Goal: Task Accomplishment & Management: Complete application form

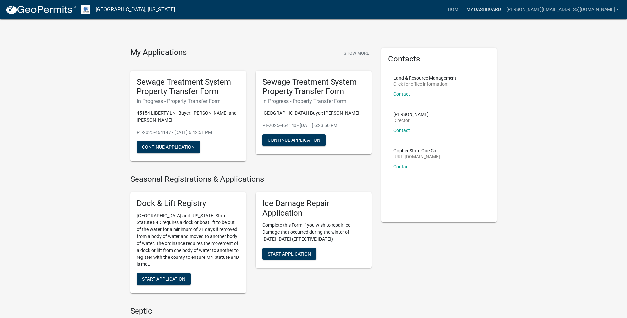
click at [504, 10] on link "My Dashboard" at bounding box center [484, 9] width 40 height 13
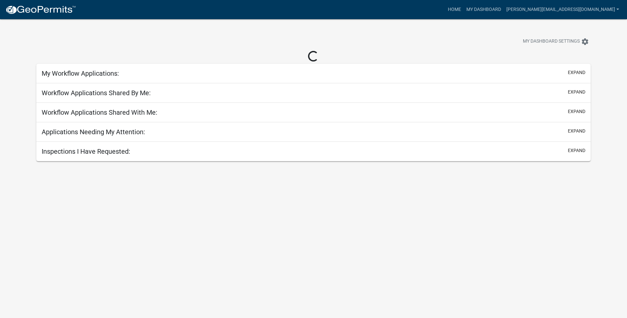
select select "3: 100"
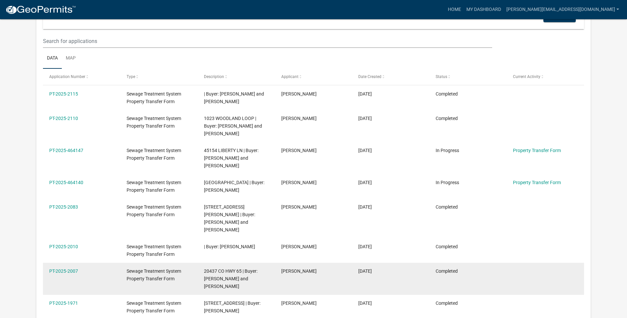
scroll to position [66, 0]
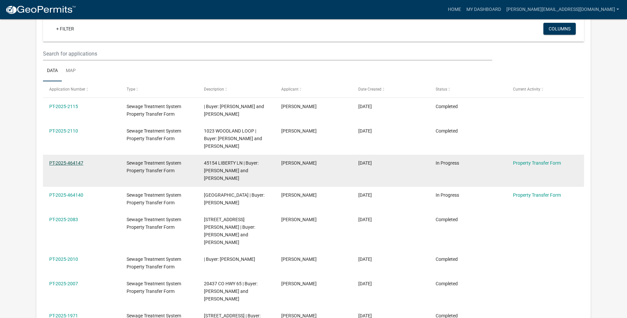
click at [79, 162] on link "PT-2025-464147" at bounding box center [66, 162] width 34 height 5
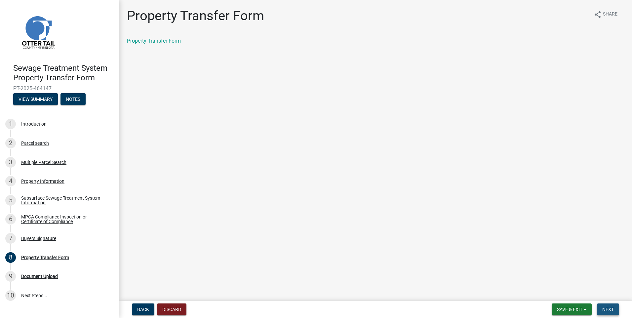
click at [608, 310] on span "Next" at bounding box center [608, 309] width 12 height 5
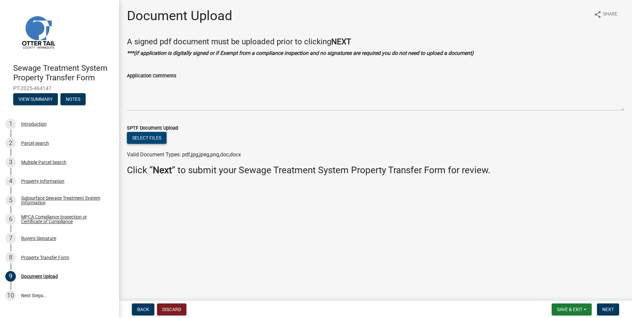
click at [156, 139] on button "Select files" at bounding box center [147, 138] width 40 height 12
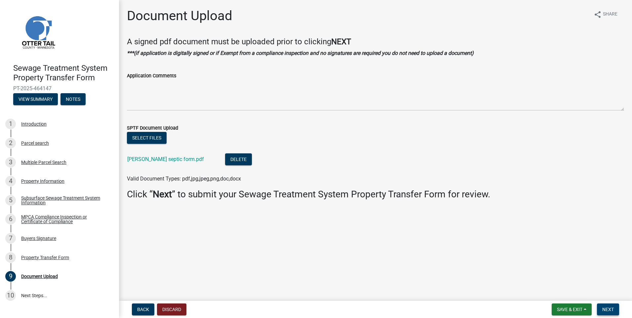
click at [612, 309] on span "Next" at bounding box center [608, 309] width 12 height 5
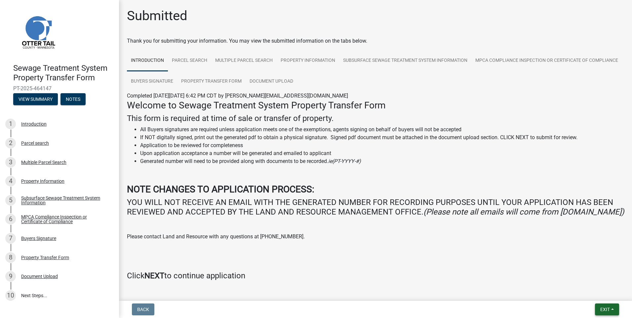
click at [607, 310] on span "Exit" at bounding box center [605, 309] width 10 height 5
click at [597, 294] on button "Save & Exit" at bounding box center [592, 292] width 53 height 16
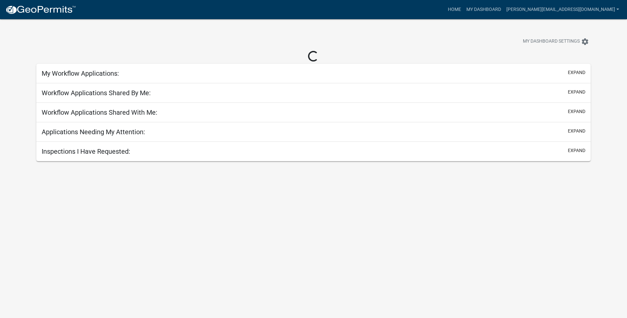
select select "3: 100"
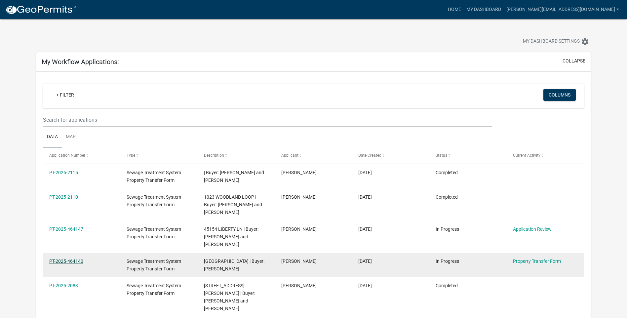
click at [76, 259] on link "PT-2025-464140" at bounding box center [66, 261] width 34 height 5
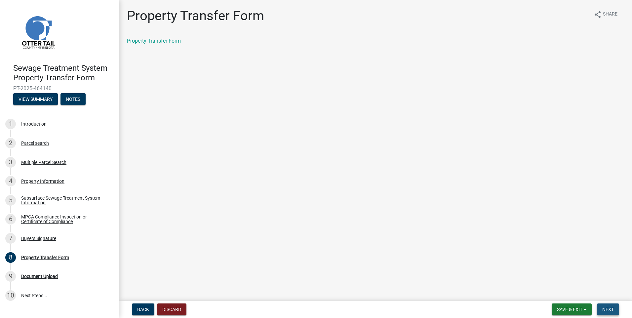
click at [603, 306] on button "Next" at bounding box center [608, 309] width 22 height 12
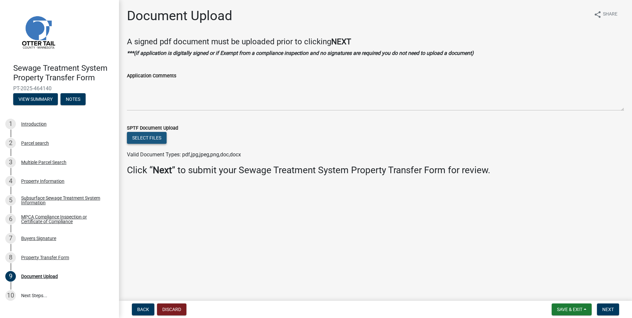
click at [148, 138] on button "Select files" at bounding box center [147, 138] width 40 height 12
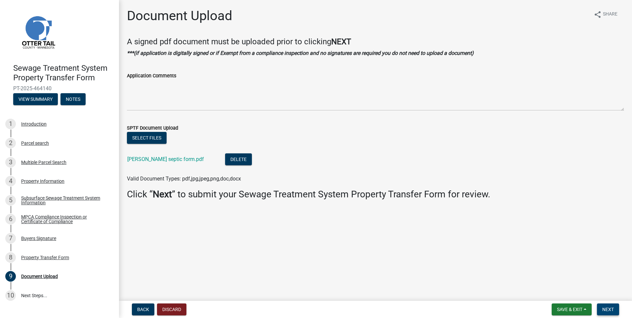
click at [607, 310] on span "Next" at bounding box center [608, 309] width 12 height 5
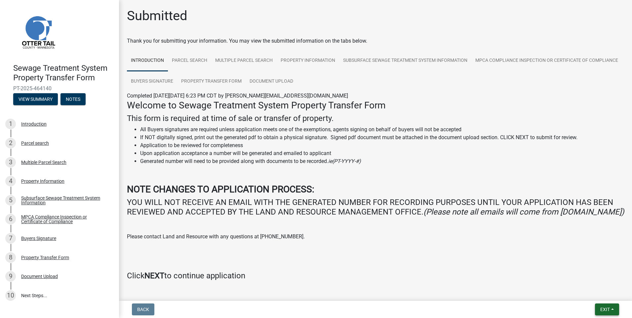
click at [607, 310] on span "Exit" at bounding box center [605, 309] width 10 height 5
click at [596, 291] on button "Save & Exit" at bounding box center [592, 292] width 53 height 16
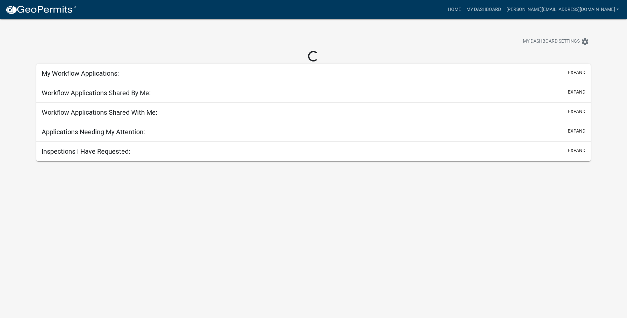
select select "3: 100"
